Goal: Book appointment/travel/reservation

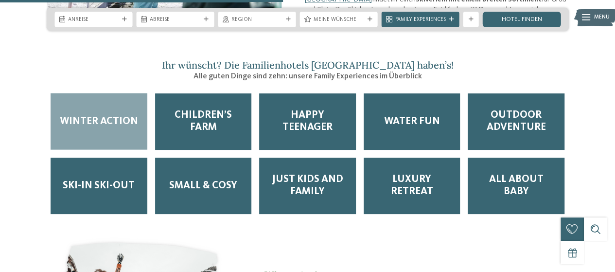
scroll to position [1051, 0]
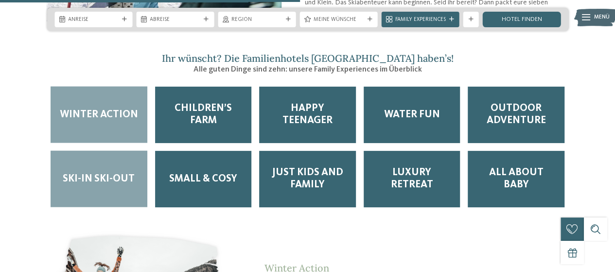
click at [116, 173] on span "Ski-in Ski-out" at bounding box center [99, 179] width 72 height 12
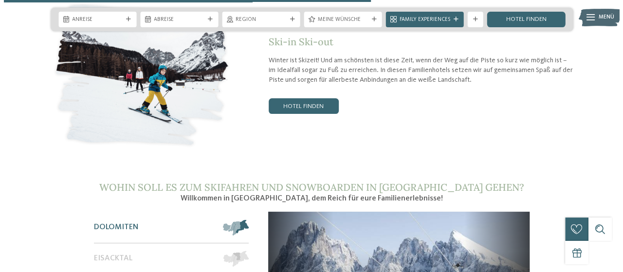
scroll to position [1284, 0]
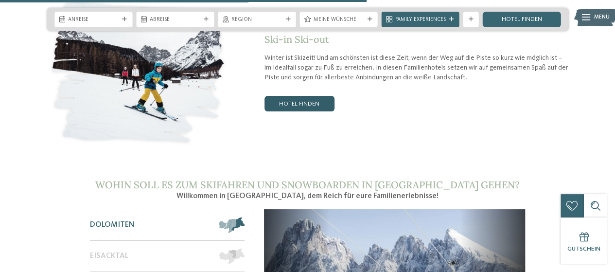
click at [278, 96] on link "Hotel finden" at bounding box center [300, 104] width 70 height 16
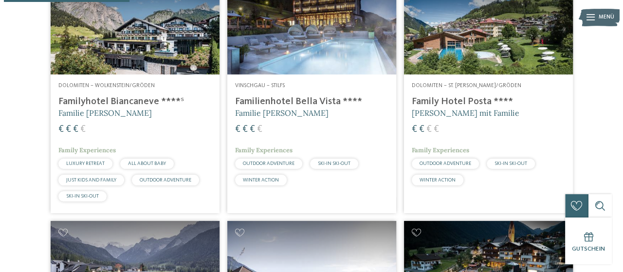
scroll to position [299, 0]
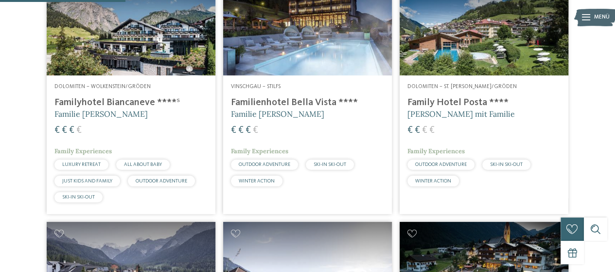
click at [298, 108] on h4 "Familienhotel Bella Vista ****" at bounding box center [307, 103] width 153 height 12
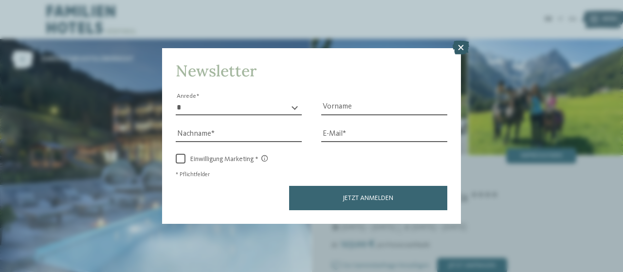
click at [458, 50] on icon at bounding box center [460, 48] width 17 height 14
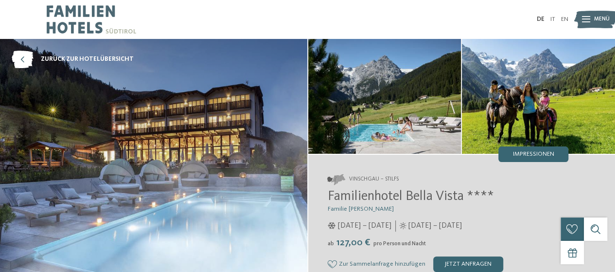
click at [585, 14] on div at bounding box center [586, 19] width 8 height 19
